Goal: Task Accomplishment & Management: Use online tool/utility

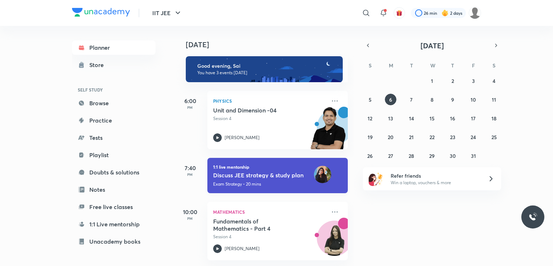
click at [246, 177] on h6 "Discuss JEE strategy & study plan • Anju" at bounding box center [259, 174] width 92 height 6
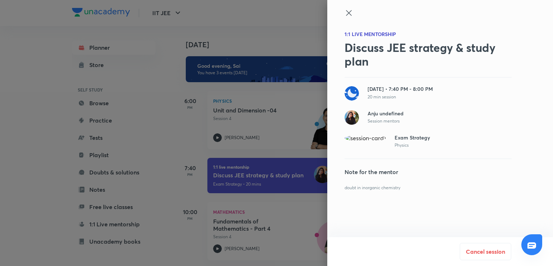
click at [246, 177] on div at bounding box center [276, 133] width 553 height 266
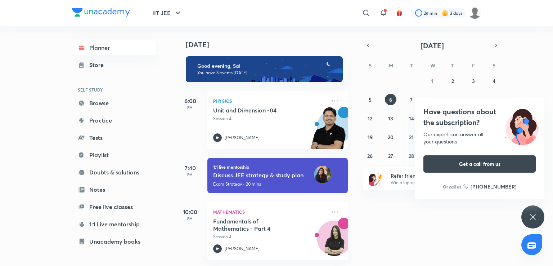
click at [246, 177] on h6 "Discuss JEE strategy & study plan • Anju" at bounding box center [259, 174] width 92 height 6
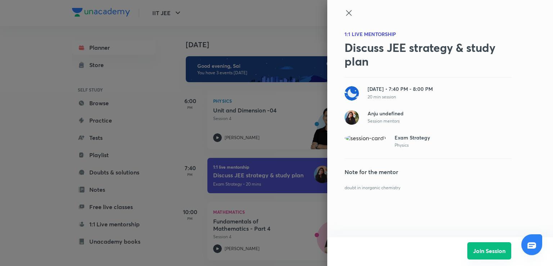
click at [500, 251] on button "Join Session" at bounding box center [489, 250] width 44 height 17
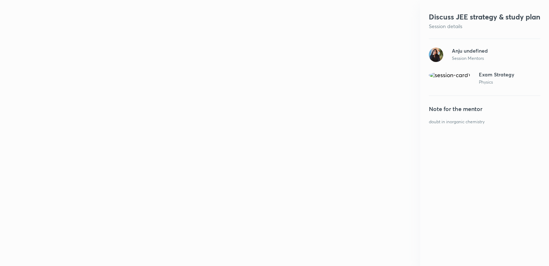
scroll to position [1, 0]
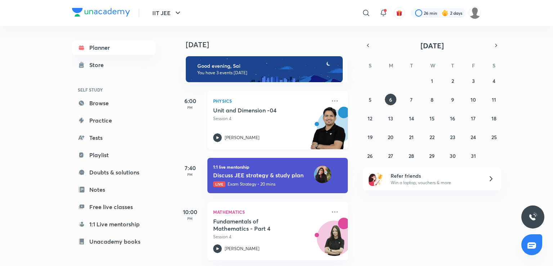
scroll to position [6, 0]
click at [292, 124] on div "Unit and Dimension -04 Session 4 Rahul Yadav" at bounding box center [269, 124] width 113 height 35
click at [415, 97] on button "7" at bounding box center [412, 100] width 12 height 12
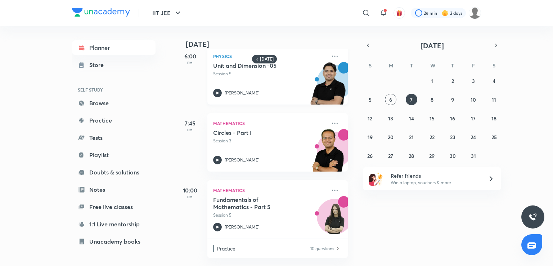
scroll to position [7, 0]
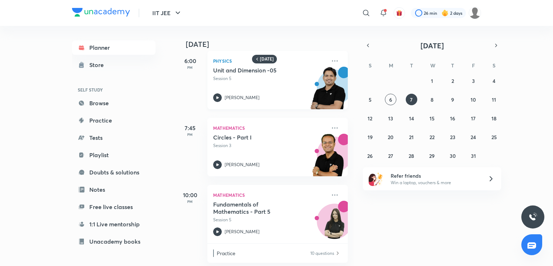
click at [279, 101] on div "Tomorrow 6:00 PM Physics Unit and Dimension -05 Session 5 Rahul Yadav 7:45 PM M…" at bounding box center [265, 146] width 178 height 240
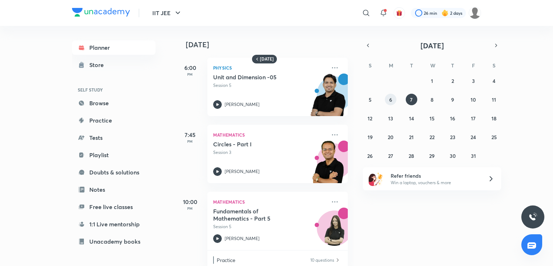
click at [392, 97] on abbr "6" at bounding box center [390, 99] width 3 height 7
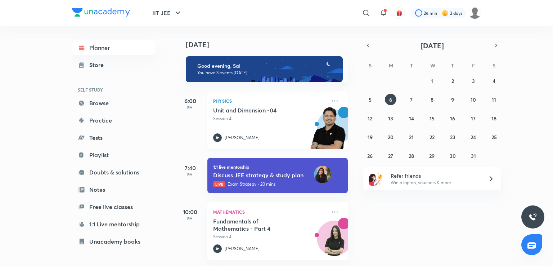
scroll to position [6, 0]
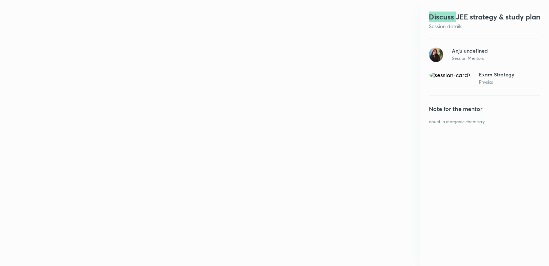
scroll to position [1, 0]
click at [433, 125] on p "doubt in inorganic chemistry" at bounding box center [485, 122] width 112 height 6
